Goal: Information Seeking & Learning: Learn about a topic

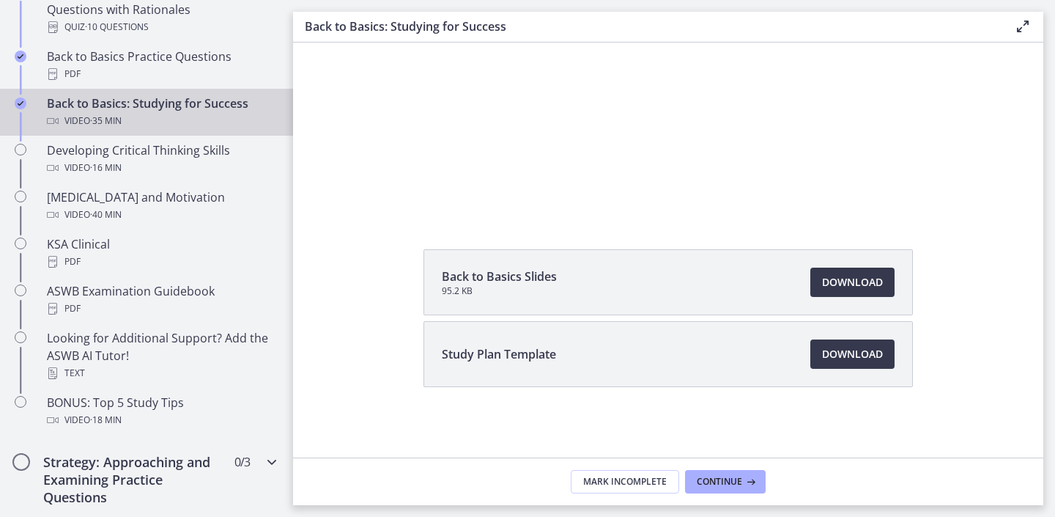
scroll to position [471, 0]
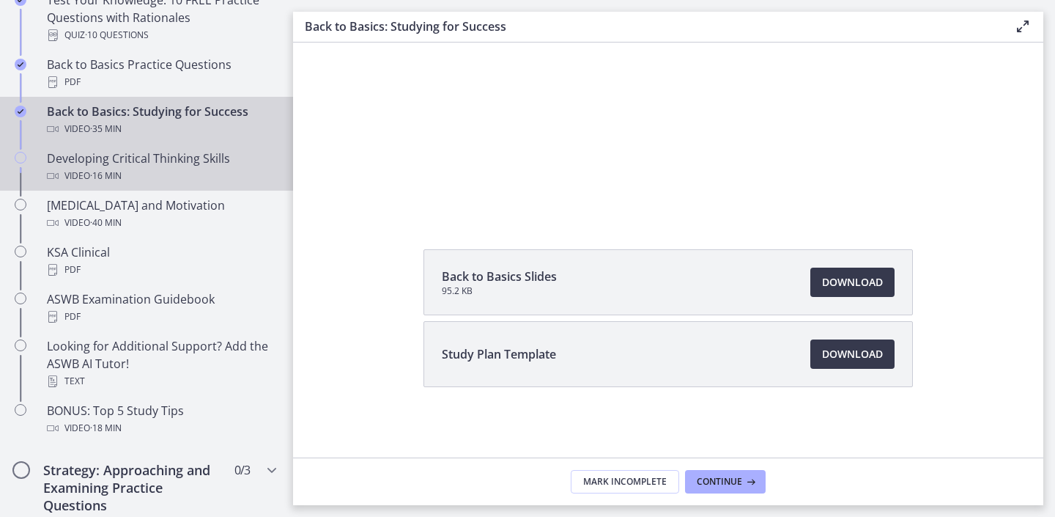
click at [170, 169] on div "Video · 16 min" at bounding box center [161, 176] width 229 height 18
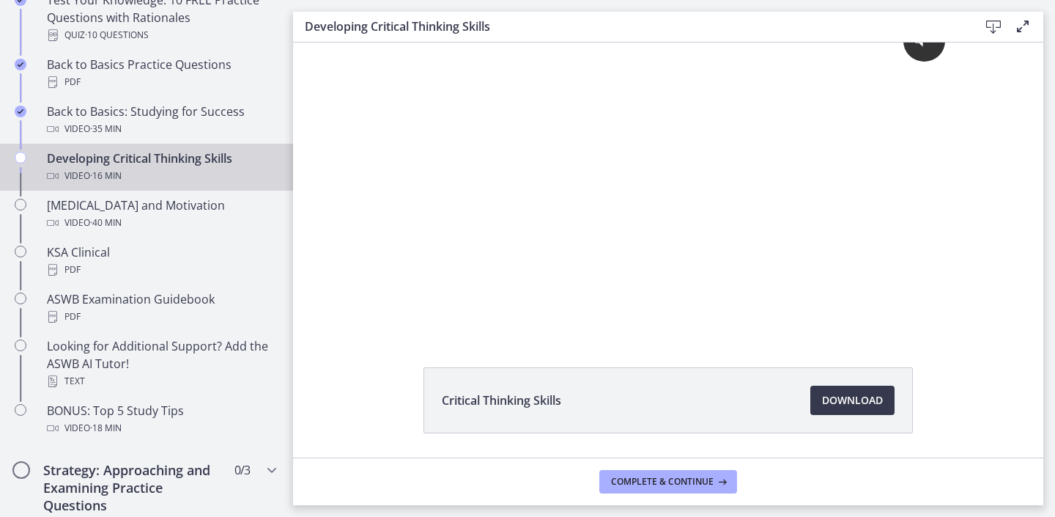
scroll to position [39, 0]
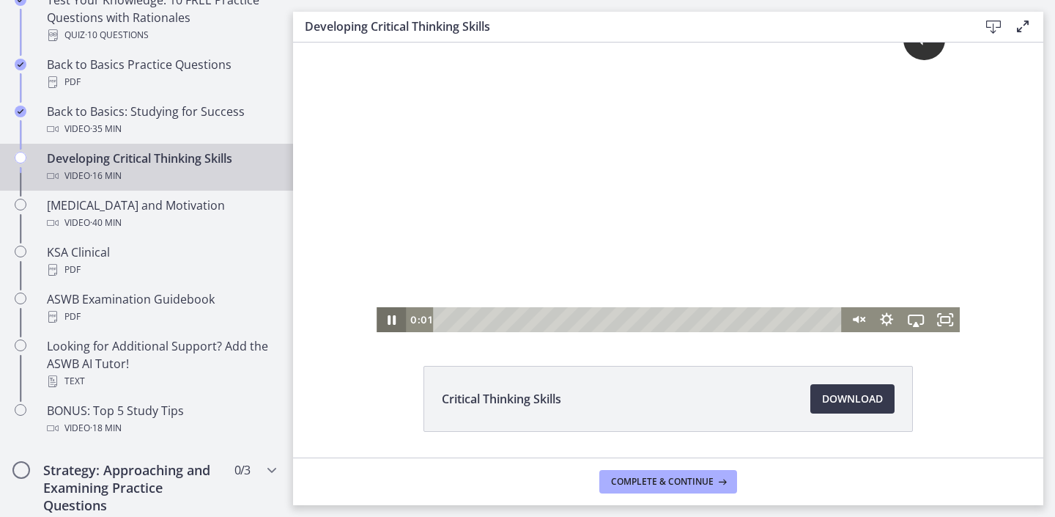
click at [394, 317] on icon "Pause" at bounding box center [392, 320] width 8 height 10
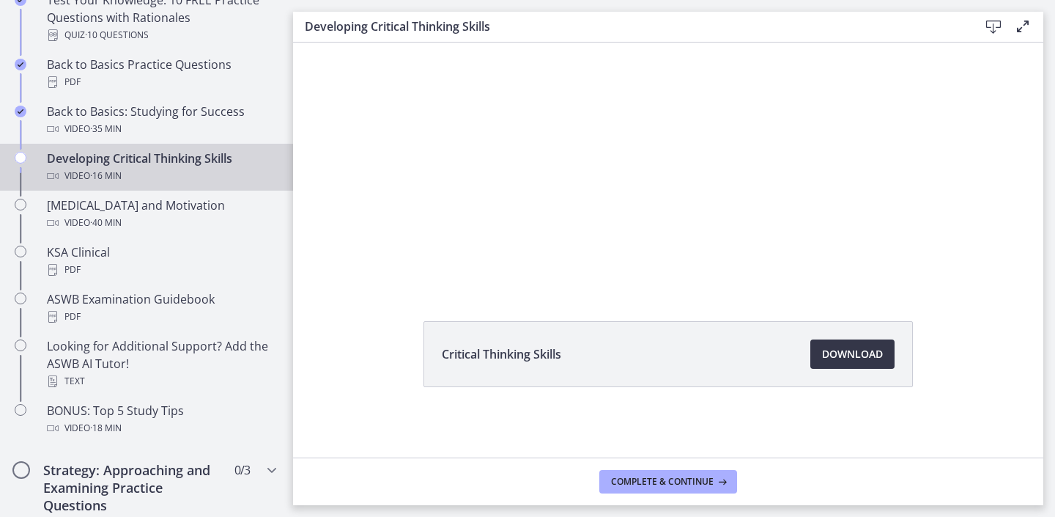
scroll to position [84, 0]
click at [871, 362] on span "Download Opens in a new window" at bounding box center [852, 354] width 61 height 18
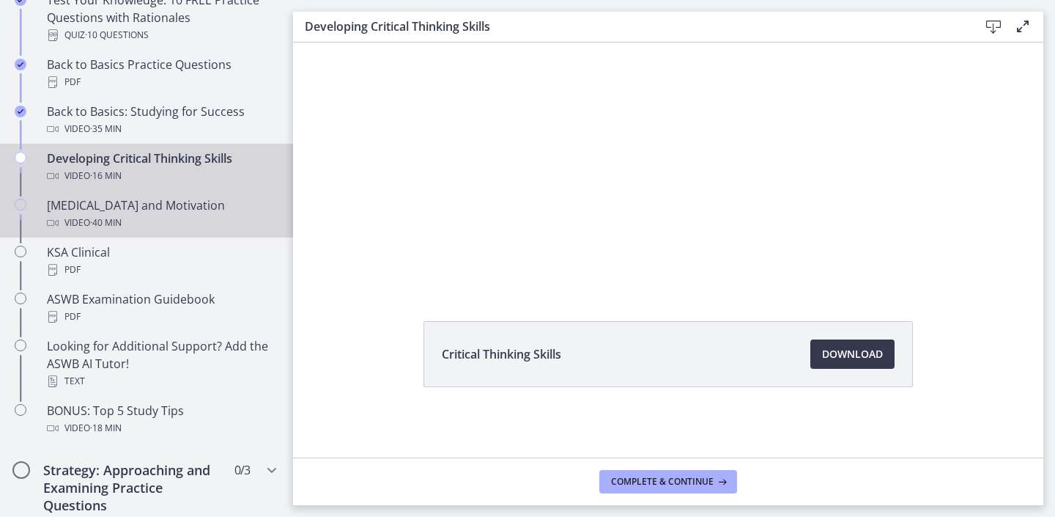
click at [180, 216] on div "Video · 40 min" at bounding box center [161, 223] width 229 height 18
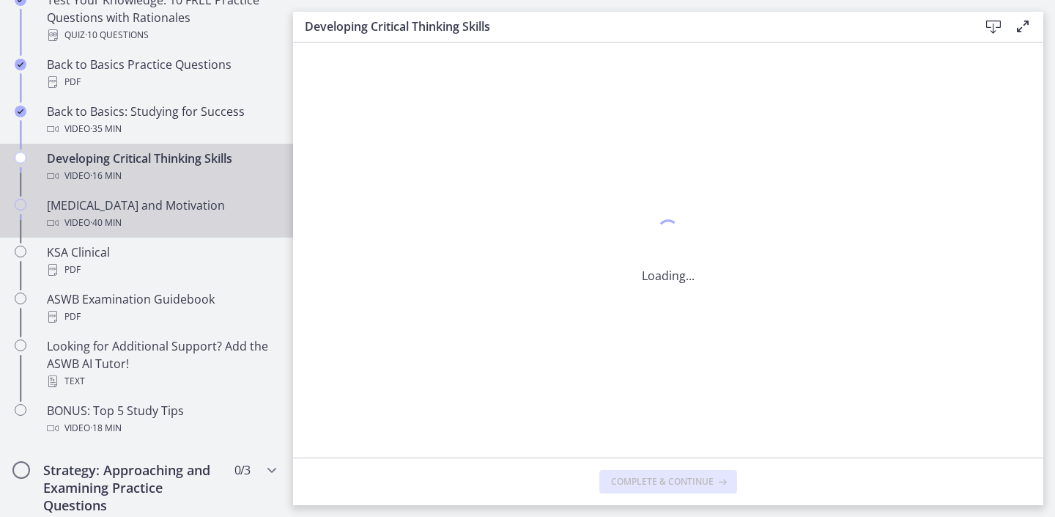
scroll to position [0, 0]
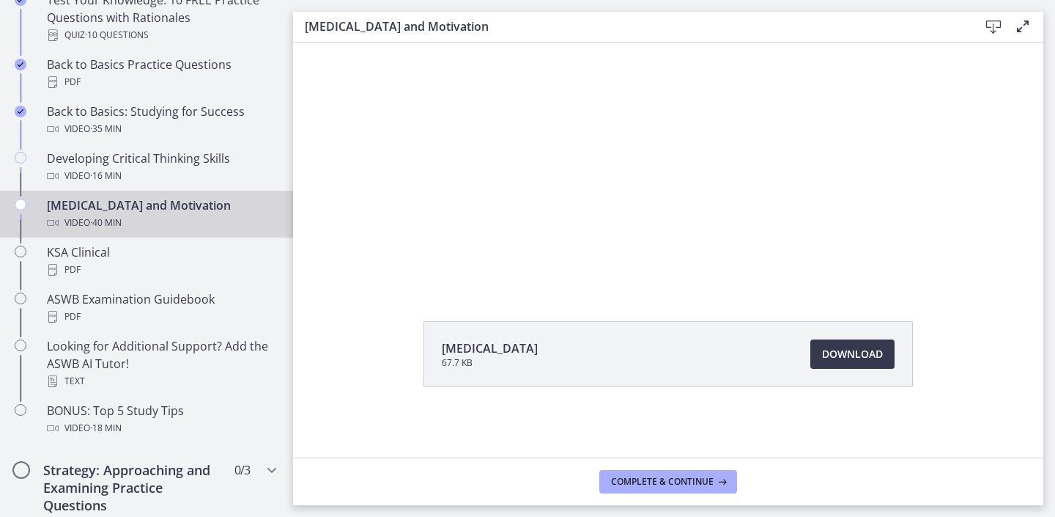
scroll to position [84, 0]
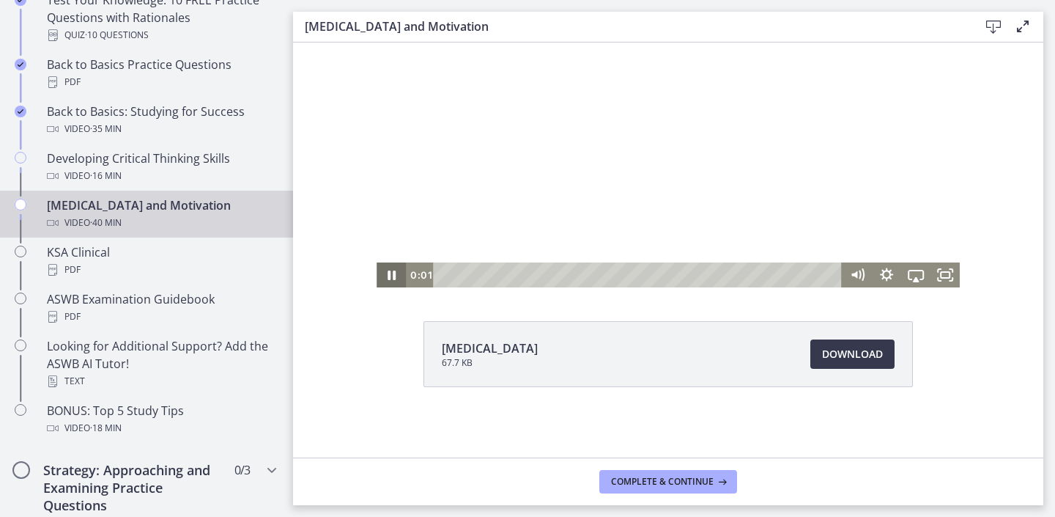
click at [386, 277] on icon "Pause" at bounding box center [391, 274] width 29 height 25
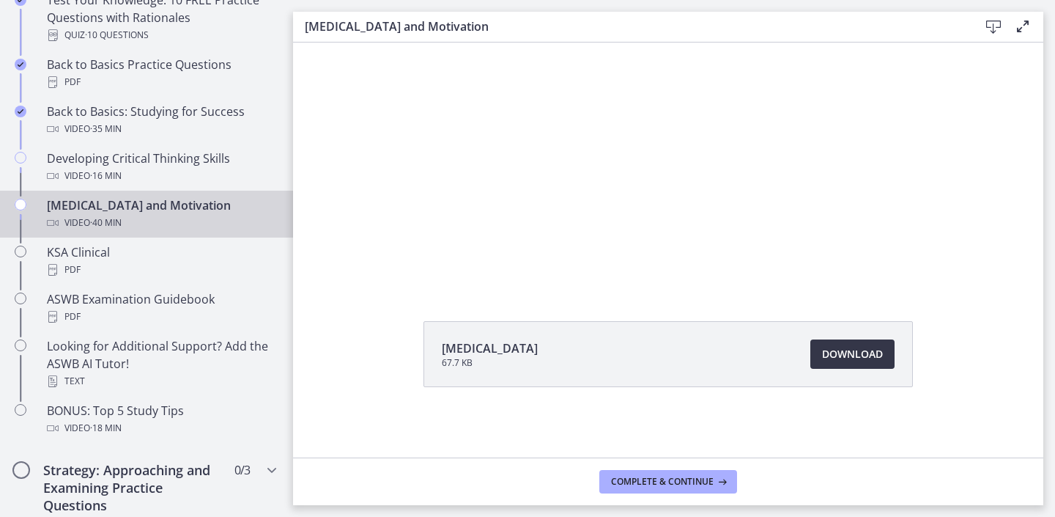
click at [848, 361] on span "Download Opens in a new window" at bounding box center [852, 354] width 61 height 18
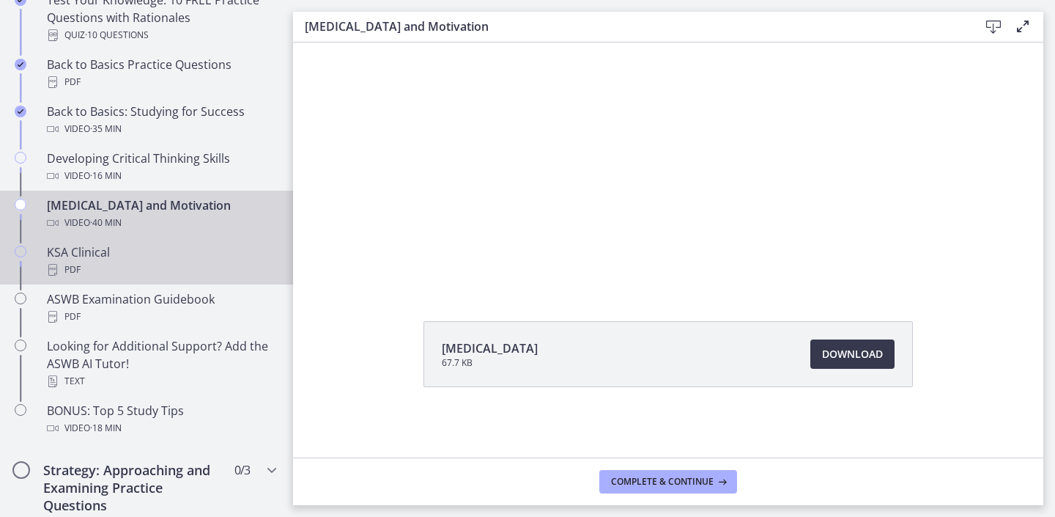
scroll to position [0, 0]
click at [203, 258] on div "KSA Clinical PDF" at bounding box center [161, 260] width 229 height 35
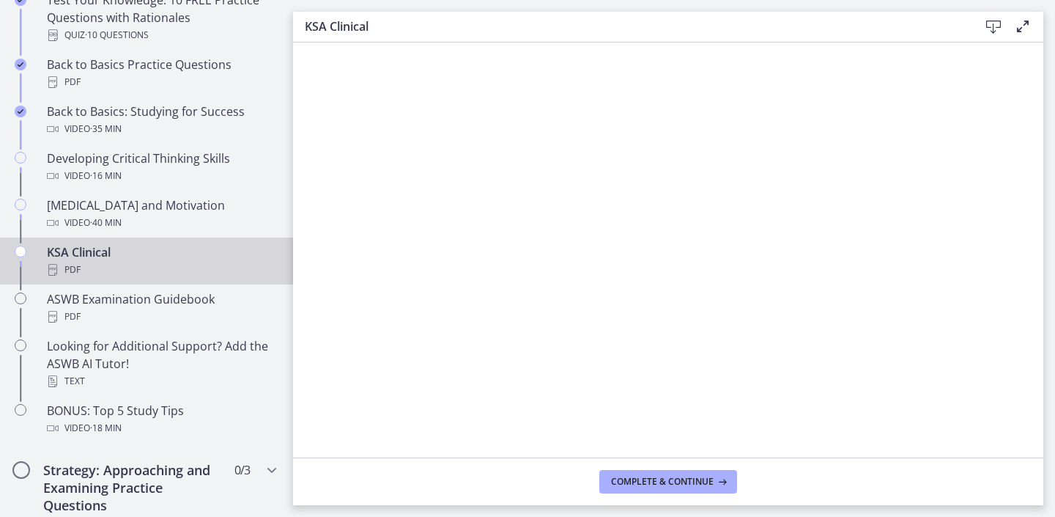
drag, startPoint x: 285, startPoint y: 286, endPoint x: 993, endPoint y: 26, distance: 754.7
click at [993, 26] on icon at bounding box center [994, 27] width 18 height 18
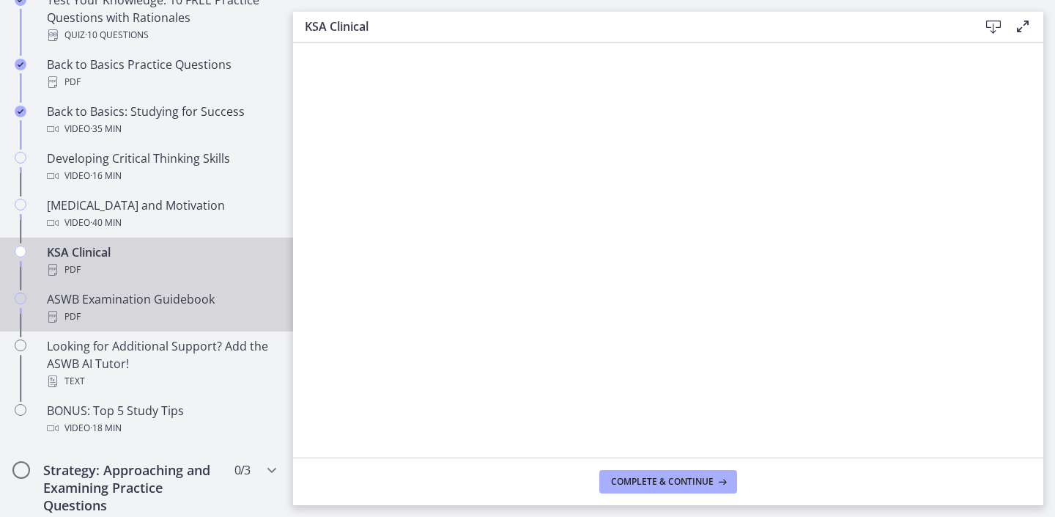
click at [116, 298] on div "ASWB Examination Guidebook PDF" at bounding box center [161, 307] width 229 height 35
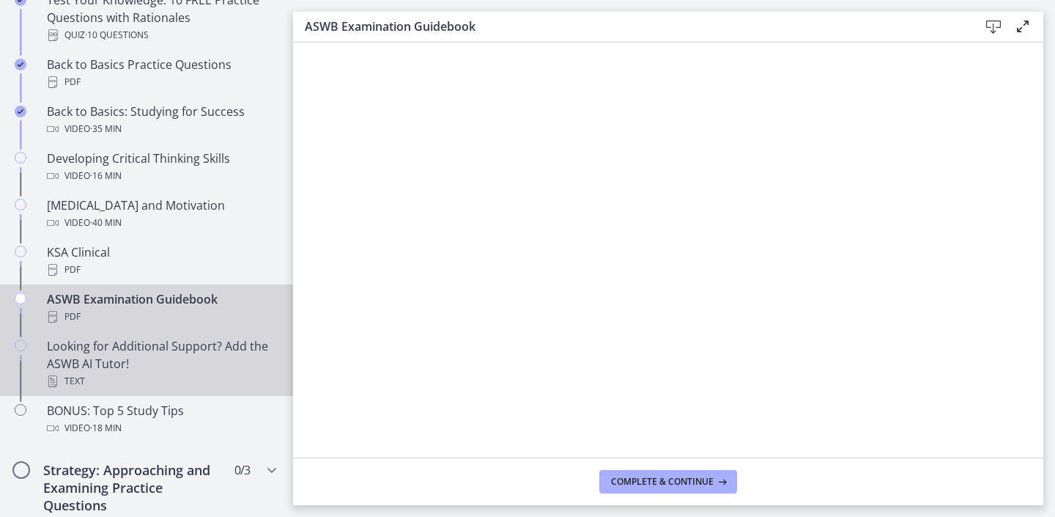
click at [109, 354] on div "Looking for Additional Support? Add the ASWB AI Tutor! Text" at bounding box center [161, 363] width 229 height 53
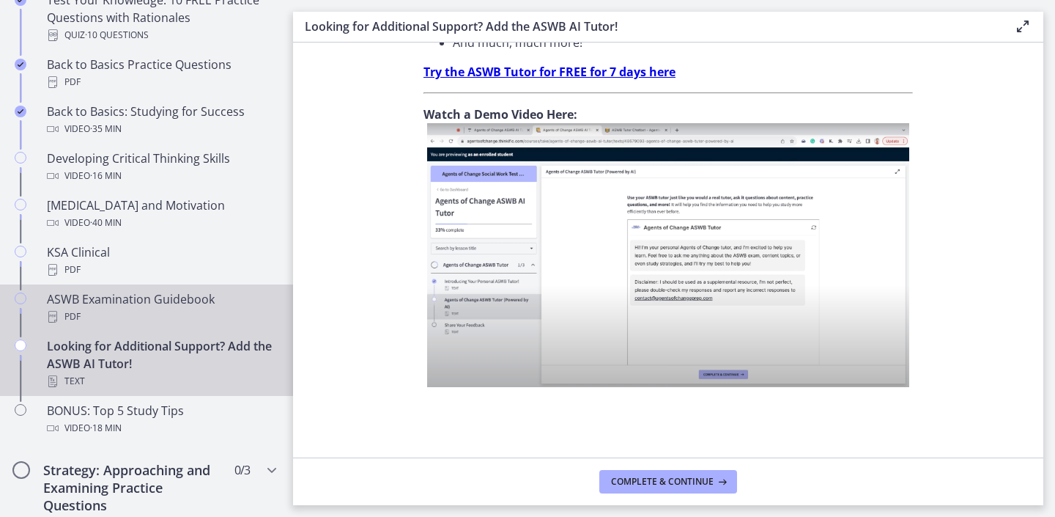
scroll to position [575, 0]
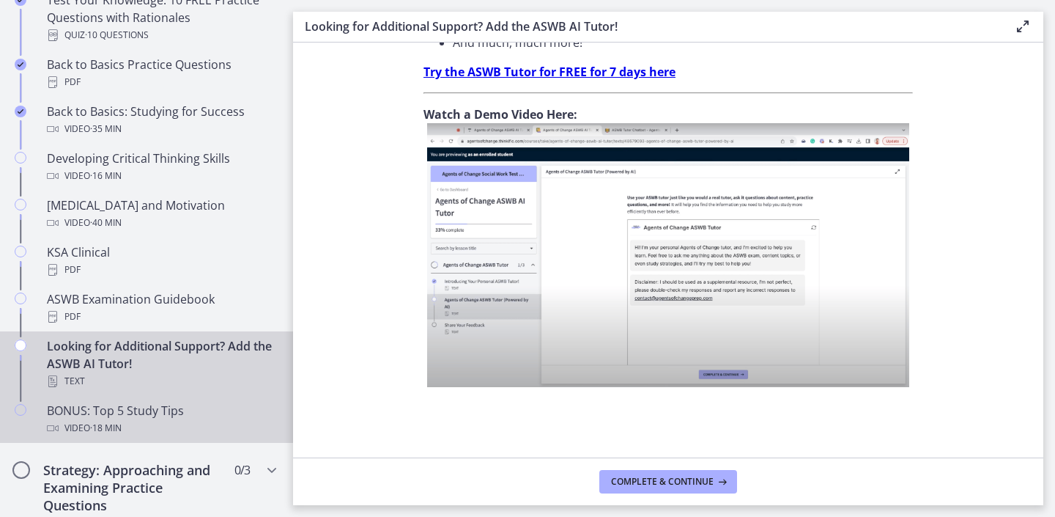
click at [126, 411] on div "BONUS: Top 5 Study Tips Video · 18 min" at bounding box center [161, 418] width 229 height 35
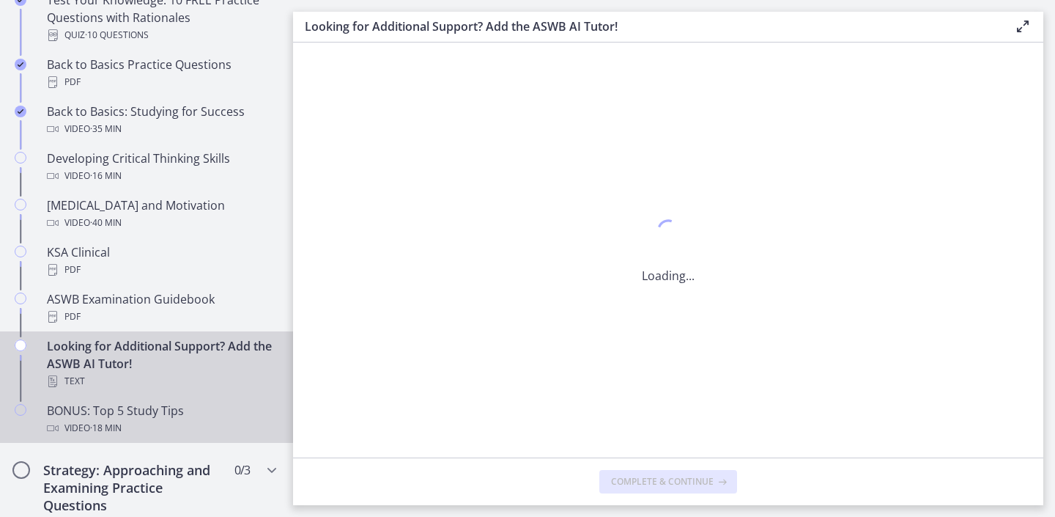
scroll to position [0, 0]
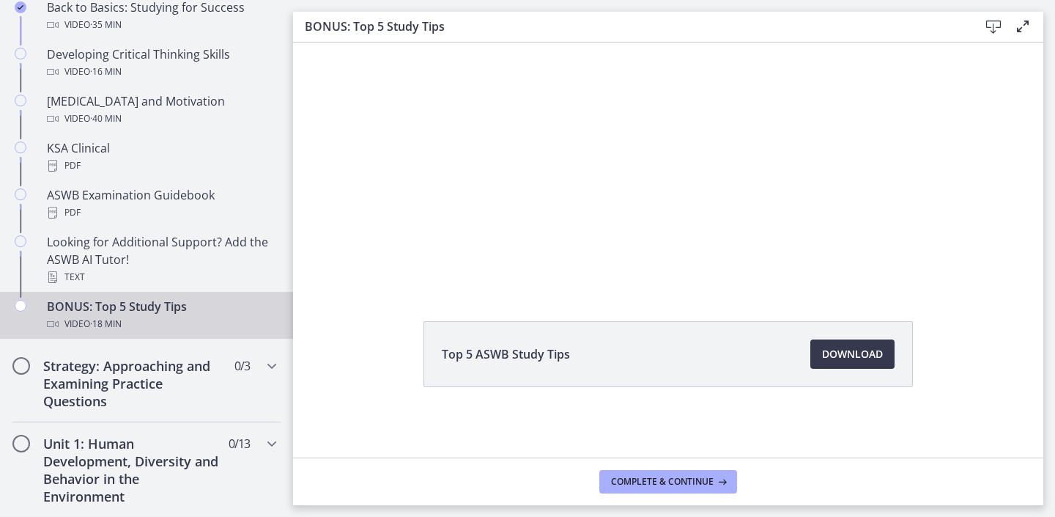
scroll to position [84, 0]
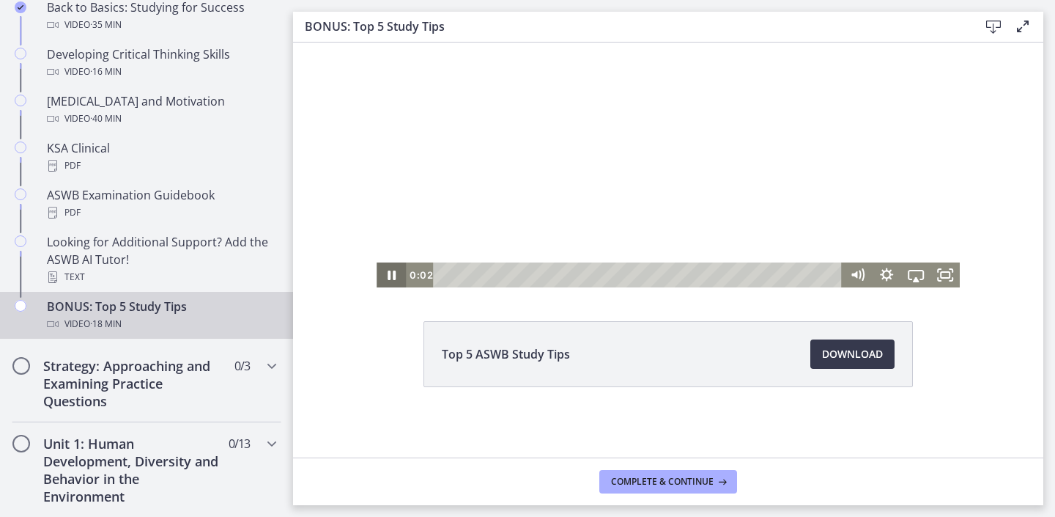
click at [399, 274] on icon "Pause" at bounding box center [391, 274] width 29 height 25
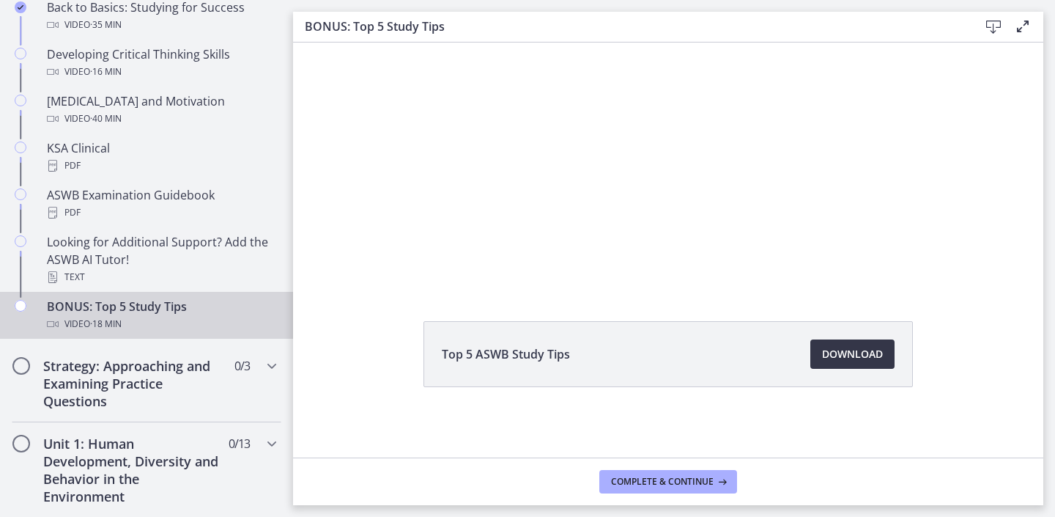
click at [815, 348] on link "Download Opens in a new window" at bounding box center [852, 353] width 84 height 29
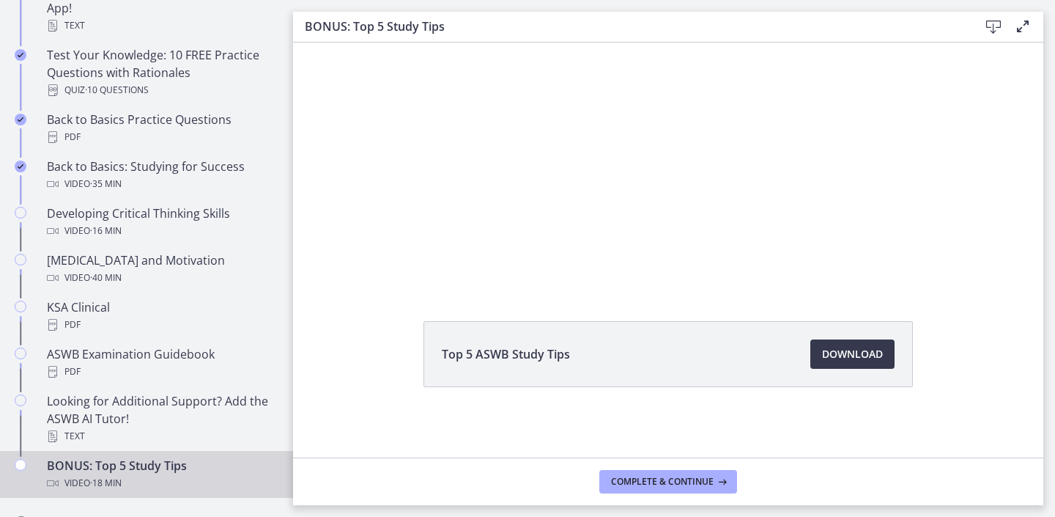
scroll to position [408, 0]
